Goal: Task Accomplishment & Management: Complete application form

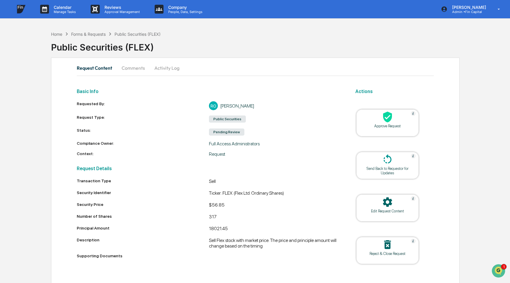
click at [391, 121] on icon at bounding box center [388, 117] width 12 height 12
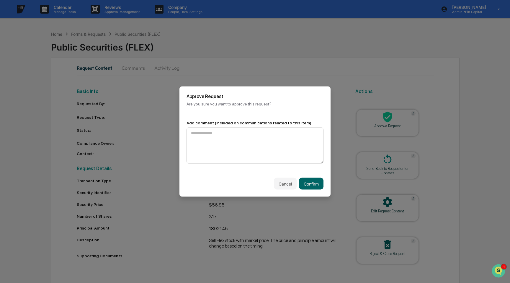
click at [291, 137] on textarea at bounding box center [255, 146] width 137 height 36
click at [281, 180] on button "Cancel" at bounding box center [285, 184] width 23 height 12
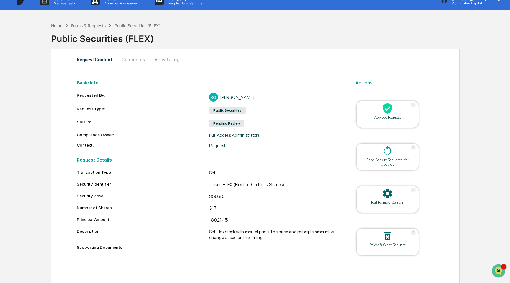
scroll to position [9, 0]
click at [384, 111] on icon at bounding box center [387, 108] width 9 height 11
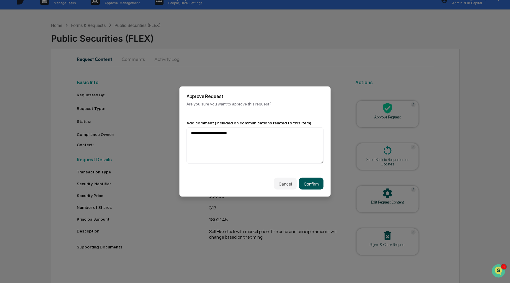
type textarea "**********"
click at [308, 185] on button "Confirm" at bounding box center [311, 184] width 25 height 12
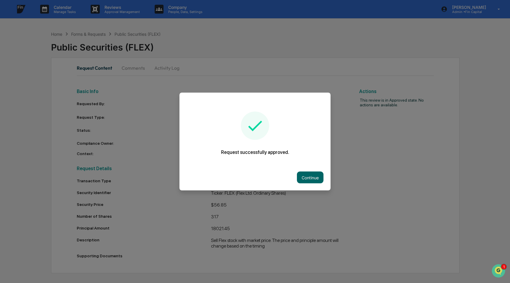
scroll to position [0, 0]
click at [323, 179] on button "Continue" at bounding box center [310, 178] width 27 height 12
